Goal: Task Accomplishment & Management: Manage account settings

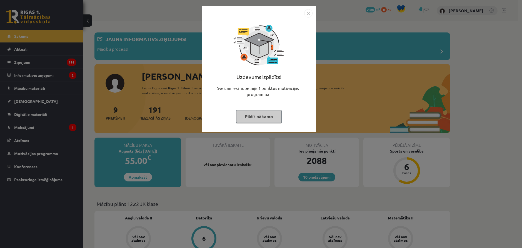
click at [304, 14] on div at bounding box center [258, 13] width 107 height 8
click at [309, 12] on img "Close" at bounding box center [308, 13] width 8 height 8
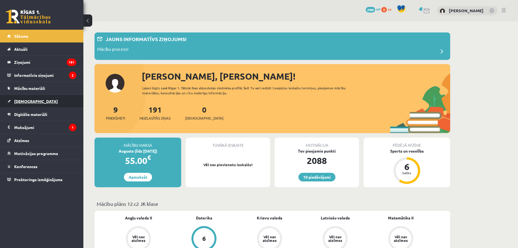
click at [41, 99] on link "[DEMOGRAPHIC_DATA]" at bounding box center [41, 101] width 69 height 13
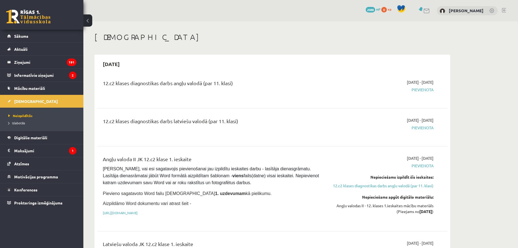
drag, startPoint x: 394, startPoint y: 81, endPoint x: 444, endPoint y: 82, distance: 50.3
click at [444, 82] on div "12.c2 klases diagnostikas darbs angļu valodā (par 11. klasi) [DATE] - [DATE] [G…" at bounding box center [272, 89] width 350 height 31
click at [445, 87] on div "12.c2 klases diagnostikas darbs angļu valodā (par 11. klasi) [DATE] - [DATE] [G…" at bounding box center [272, 89] width 350 height 31
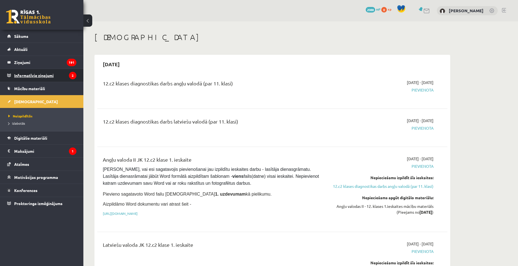
click at [27, 75] on legend "Informatīvie ziņojumi 2" at bounding box center [45, 75] width 62 height 13
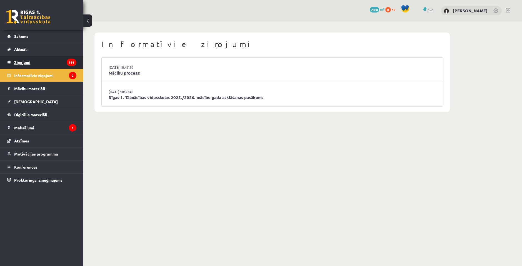
click at [41, 64] on legend "Ziņojumi 191" at bounding box center [45, 62] width 62 height 13
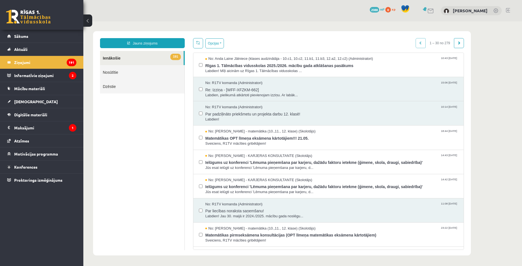
click at [147, 56] on link "191 Ienākošie" at bounding box center [142, 58] width 84 height 14
click at [220, 45] on button "Opcijas" at bounding box center [214, 43] width 19 height 10
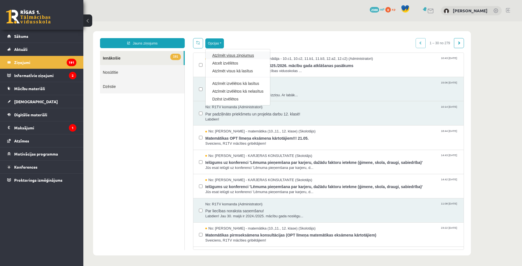
click at [242, 57] on link "Atzīmēt visus ziņojumus" at bounding box center [237, 56] width 51 height 6
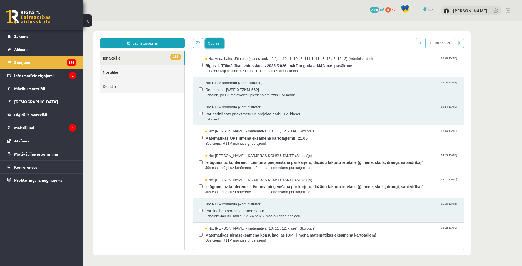
click at [222, 44] on button "Opcijas" at bounding box center [214, 43] width 19 height 10
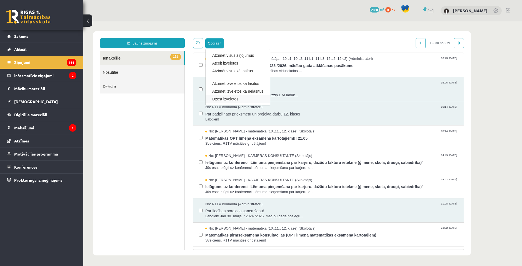
click at [236, 98] on link "Dzēst izvēlētos" at bounding box center [237, 99] width 51 height 6
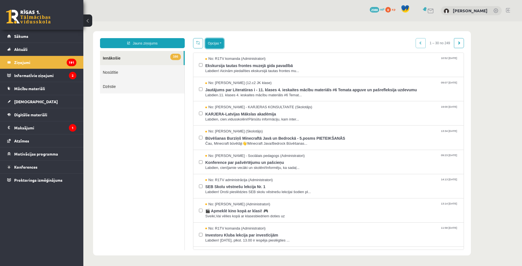
click at [217, 44] on button "Opcijas" at bounding box center [214, 43] width 19 height 10
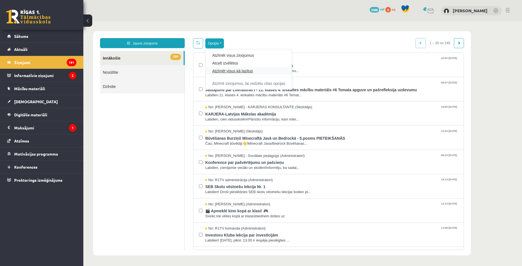
click at [234, 72] on link "Atzīmēt visus kā lasītus" at bounding box center [248, 71] width 73 height 6
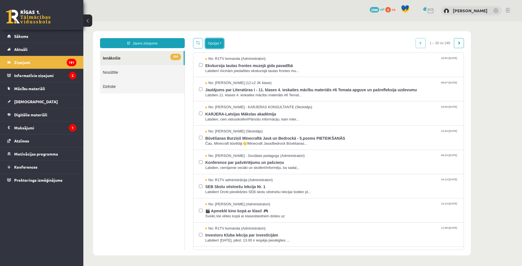
click at [218, 39] on button "Opcijas" at bounding box center [214, 43] width 19 height 10
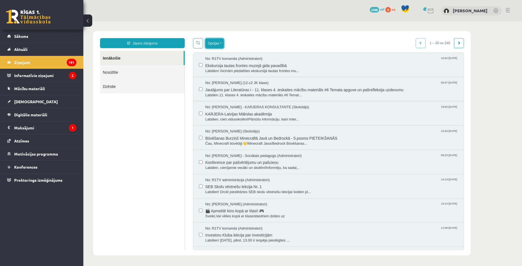
click at [222, 46] on button "Opcijas" at bounding box center [214, 43] width 19 height 10
click at [222, 42] on button "Opcijas" at bounding box center [214, 43] width 19 height 10
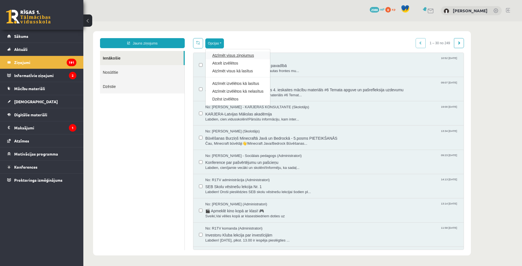
click at [239, 54] on link "Atzīmēt visus ziņojumus" at bounding box center [237, 56] width 51 height 6
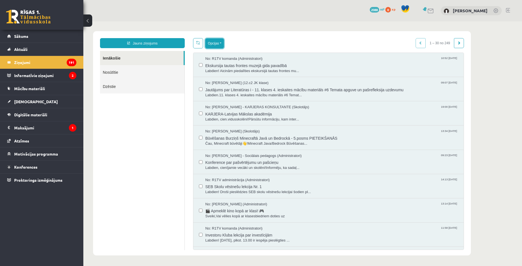
click at [219, 46] on button "Opcijas" at bounding box center [214, 43] width 19 height 10
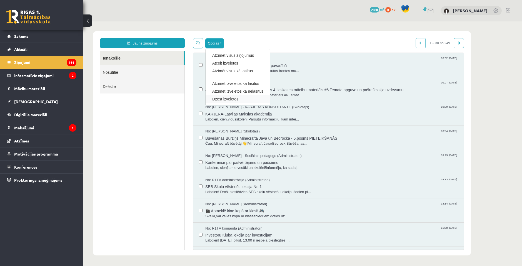
click at [228, 98] on link "Dzēst izvēlētos" at bounding box center [237, 99] width 51 height 6
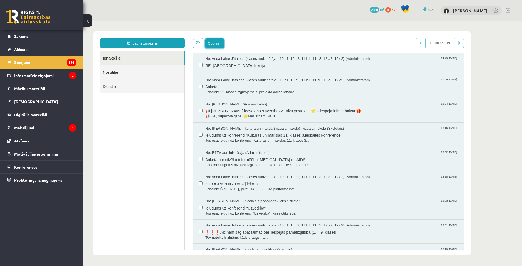
click at [220, 48] on button "Opcijas" at bounding box center [214, 43] width 19 height 10
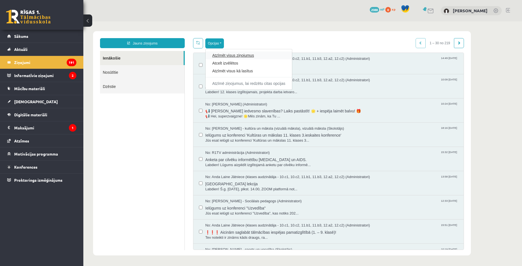
click at [230, 57] on link "Atzīmēt visus ziņojumus" at bounding box center [248, 56] width 73 height 6
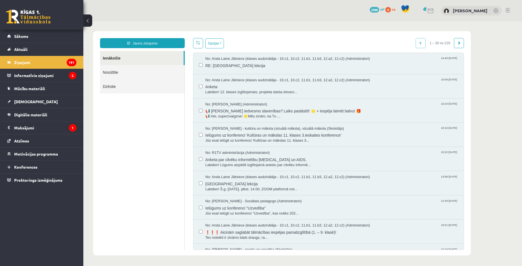
click at [218, 50] on div "Opcijas Atzīmēt visus ziņojumus Atcelt izvēlētos Atzīmēt visus kā lasītus Atzīm…" at bounding box center [328, 144] width 279 height 212
click at [218, 44] on button "Opcijas" at bounding box center [214, 43] width 19 height 10
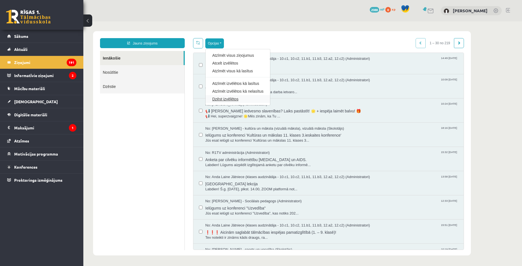
click at [227, 99] on link "Dzēst izvēlētos" at bounding box center [237, 99] width 51 height 6
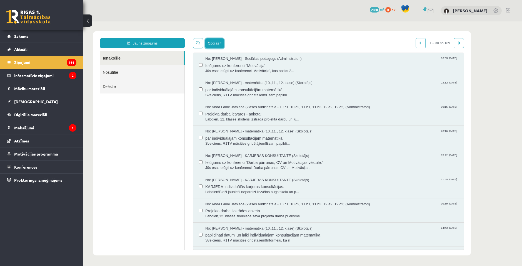
click at [220, 45] on button "Opcijas" at bounding box center [214, 43] width 19 height 10
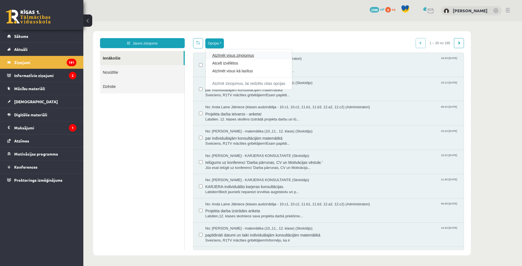
click at [227, 56] on link "Atzīmēt visus ziņojumus" at bounding box center [248, 56] width 73 height 6
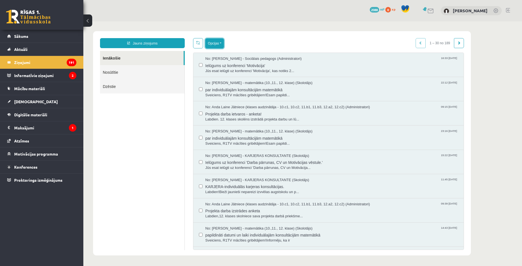
click at [219, 43] on button "Opcijas" at bounding box center [214, 43] width 19 height 10
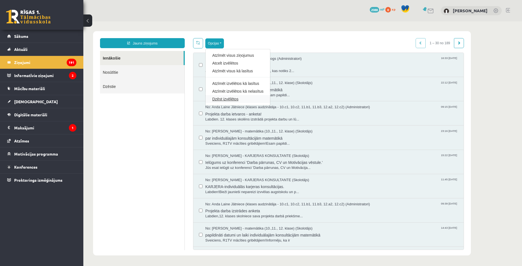
click at [224, 100] on link "Dzēst izvēlētos" at bounding box center [237, 99] width 51 height 6
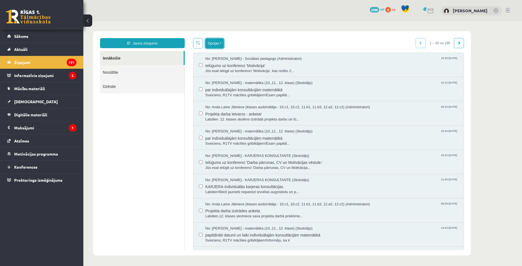
click at [223, 45] on button "Opcijas" at bounding box center [214, 43] width 19 height 10
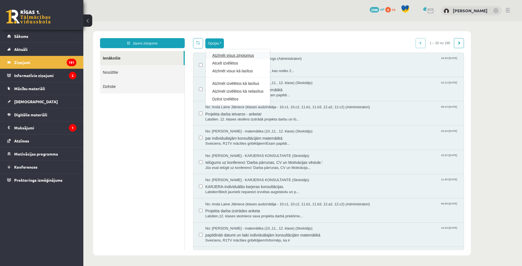
click at [222, 57] on link "Atzīmēt visus ziņojumus" at bounding box center [237, 56] width 51 height 6
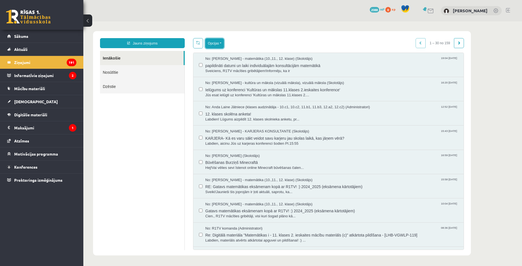
click at [217, 39] on button "Opcijas" at bounding box center [214, 43] width 19 height 10
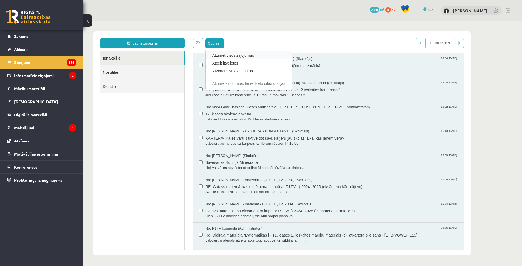
click at [217, 56] on link "Atzīmēt visus ziņojumus" at bounding box center [248, 56] width 73 height 6
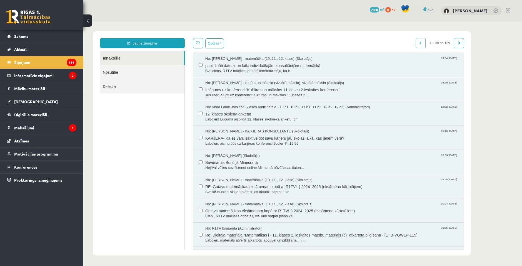
click at [221, 51] on div "Opcijas Atzīmēt visus ziņojumus Atcelt izvēlētos Atzīmēt visus kā lasītus Atzīm…" at bounding box center [328, 144] width 279 height 212
click at [218, 45] on button "Opcijas" at bounding box center [214, 43] width 19 height 10
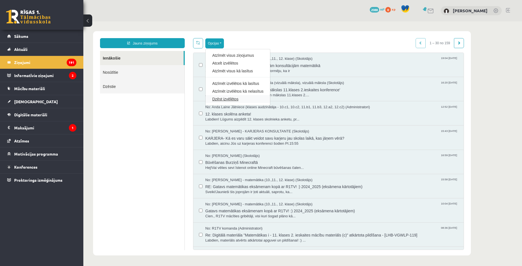
click at [226, 98] on link "Dzēst izvēlētos" at bounding box center [237, 99] width 51 height 6
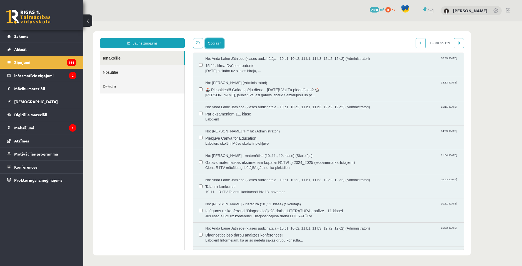
click at [222, 44] on button "Opcijas" at bounding box center [214, 43] width 19 height 10
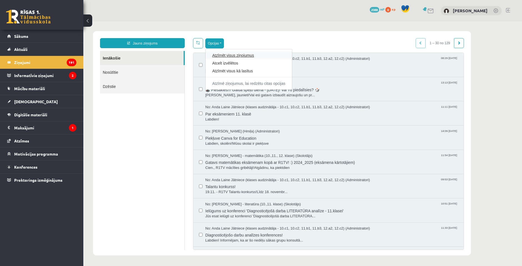
click at [221, 54] on link "Atzīmēt visus ziņojumus" at bounding box center [248, 56] width 73 height 6
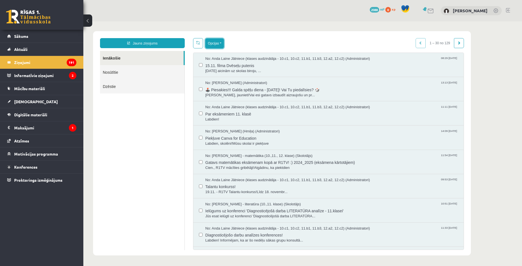
click at [218, 44] on button "Opcijas" at bounding box center [214, 43] width 19 height 10
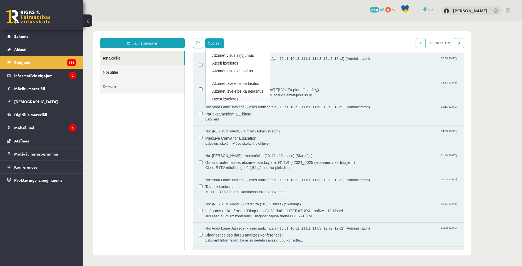
click at [221, 99] on link "Dzēst izvēlētos" at bounding box center [237, 99] width 51 height 6
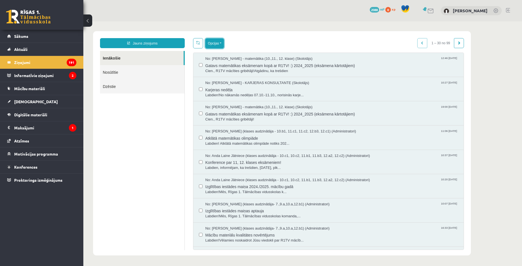
click at [221, 47] on button "Opcijas" at bounding box center [214, 43] width 19 height 10
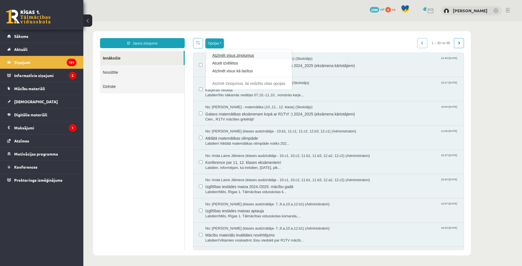
click at [221, 56] on link "Atzīmēt visus ziņojumus" at bounding box center [248, 56] width 73 height 6
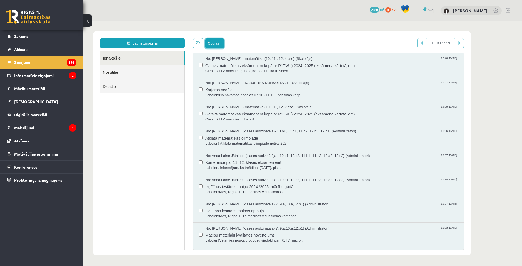
click at [219, 45] on button "Opcijas" at bounding box center [214, 43] width 19 height 10
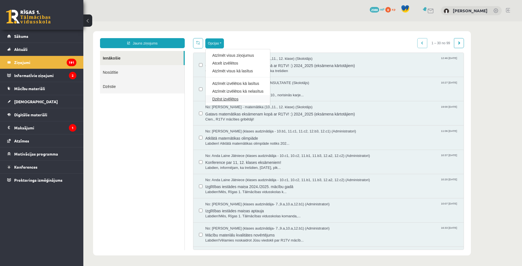
click at [218, 97] on link "Dzēst izvēlētos" at bounding box center [237, 99] width 51 height 6
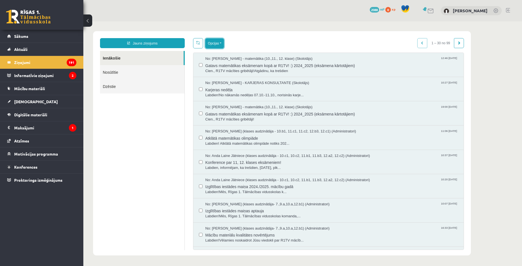
click at [219, 41] on button "Opcijas" at bounding box center [214, 43] width 19 height 10
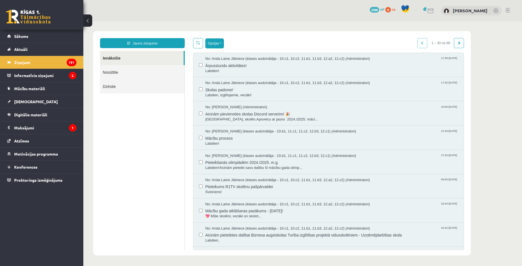
click at [220, 46] on button "Opcijas" at bounding box center [214, 43] width 19 height 10
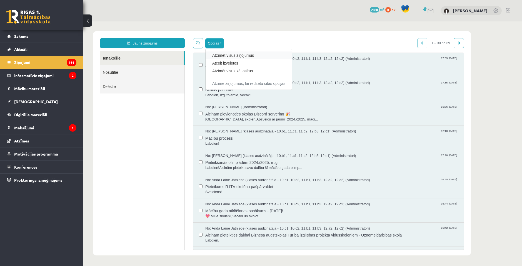
click at [219, 58] on div "Atzīmēt visus ziņojumus" at bounding box center [249, 55] width 86 height 8
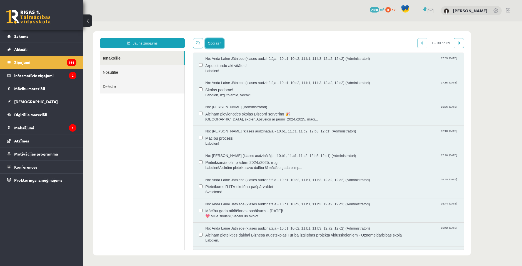
click at [219, 43] on button "Opcijas" at bounding box center [214, 43] width 19 height 10
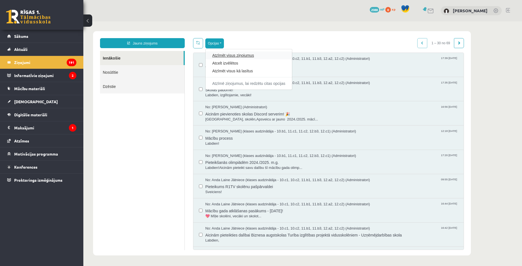
click at [219, 57] on link "Atzīmēt visus ziņojumus" at bounding box center [248, 56] width 73 height 6
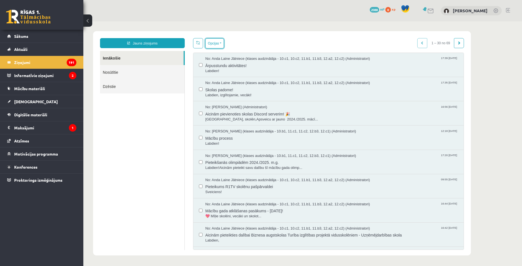
drag, startPoint x: 221, startPoint y: 44, endPoint x: 219, endPoint y: 58, distance: 14.0
click at [221, 44] on button "Opcijas" at bounding box center [214, 43] width 19 height 10
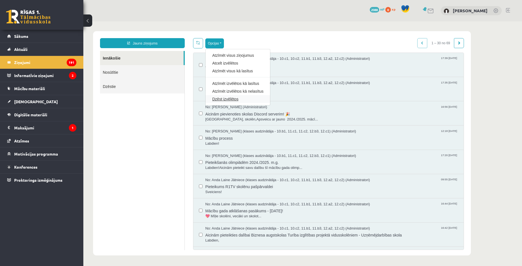
click at [223, 101] on link "Dzēst izvēlētos" at bounding box center [237, 99] width 51 height 6
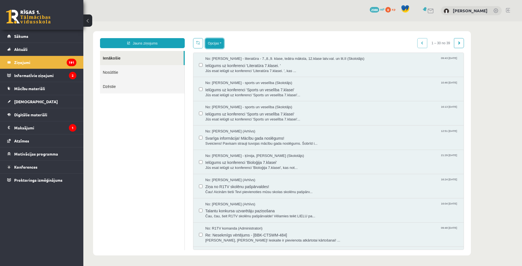
click at [217, 44] on button "Opcijas" at bounding box center [214, 43] width 19 height 10
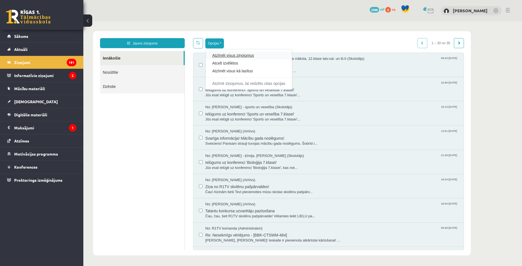
click at [215, 54] on link "Atzīmēt visus ziņojumus" at bounding box center [248, 56] width 73 height 6
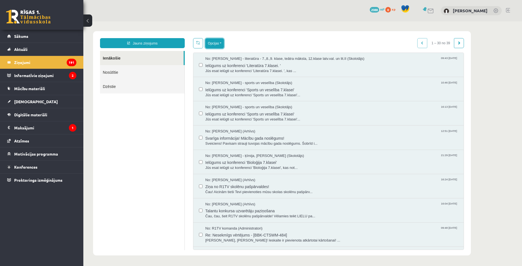
click at [220, 47] on button "Opcijas" at bounding box center [214, 43] width 19 height 10
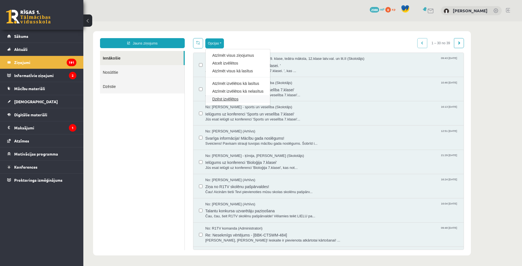
click at [225, 99] on link "Dzēst izvēlētos" at bounding box center [237, 99] width 51 height 6
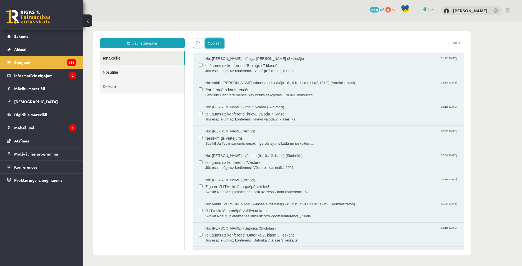
click at [223, 47] on button "Opcijas" at bounding box center [214, 43] width 19 height 10
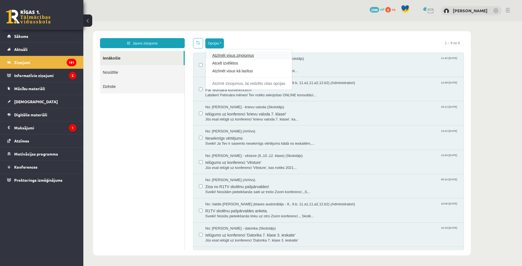
click at [223, 54] on link "Atzīmēt visus ziņojumus" at bounding box center [248, 56] width 73 height 6
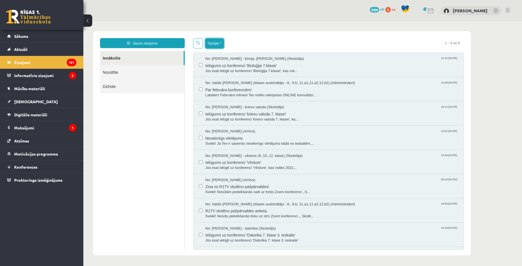
click at [218, 47] on button "Opcijas" at bounding box center [214, 43] width 19 height 10
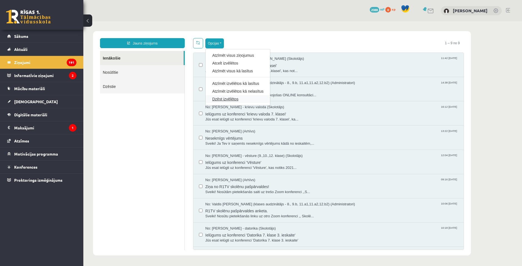
click at [223, 101] on link "Dzēst izvēlētos" at bounding box center [237, 99] width 51 height 6
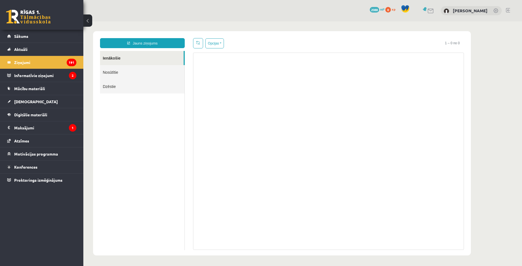
click at [130, 73] on link "Nosūtītie" at bounding box center [142, 72] width 84 height 14
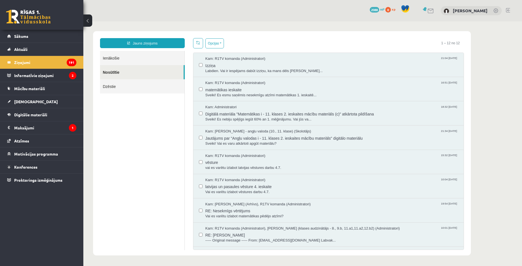
click at [124, 94] on ul "Ienākošie Nosūtītie Dzēstie" at bounding box center [142, 150] width 85 height 199
click at [125, 83] on link "Dzēstie" at bounding box center [142, 86] width 84 height 14
click at [41, 81] on legend "Informatīvie ziņojumi 2" at bounding box center [45, 75] width 62 height 13
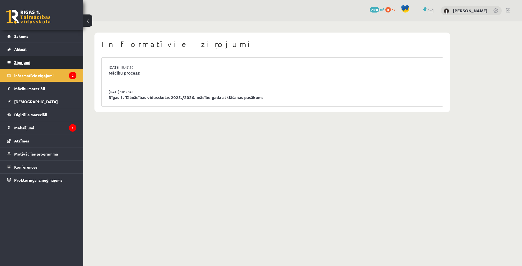
click at [44, 64] on legend "Ziņojumi 191" at bounding box center [45, 62] width 62 height 13
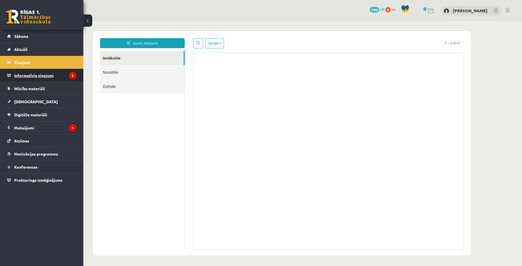
click at [44, 74] on legend "Informatīvie ziņojumi 2" at bounding box center [45, 75] width 62 height 13
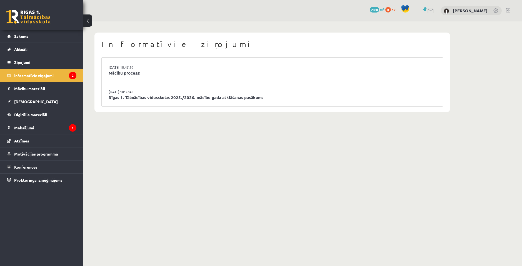
click at [125, 74] on link "Mācību process!" at bounding box center [272, 73] width 327 height 6
